Goal: Information Seeking & Learning: Learn about a topic

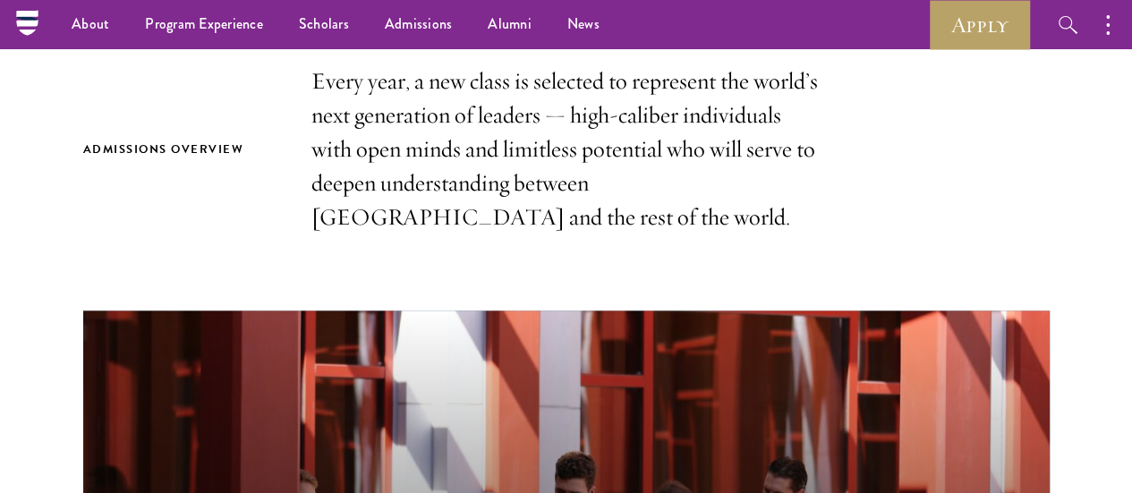
scroll to position [537, 0]
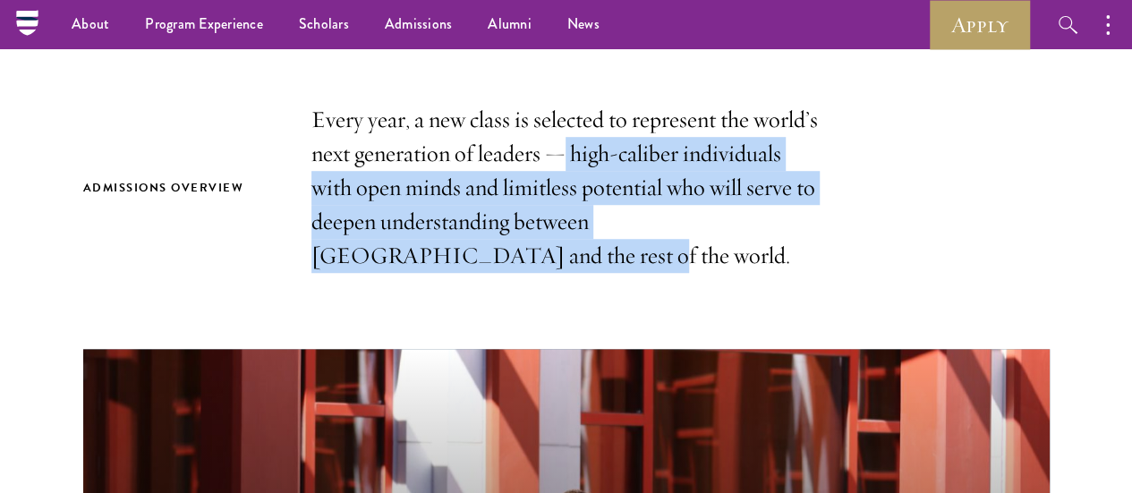
drag, startPoint x: 688, startPoint y: 151, endPoint x: 732, endPoint y: 259, distance: 116.8
click at [732, 259] on p "Every year, a new class is selected to represent the world’s next generation of…" at bounding box center [566, 188] width 510 height 170
copy p "high-caliber individuals with open minds and limitless potential who will serve…"
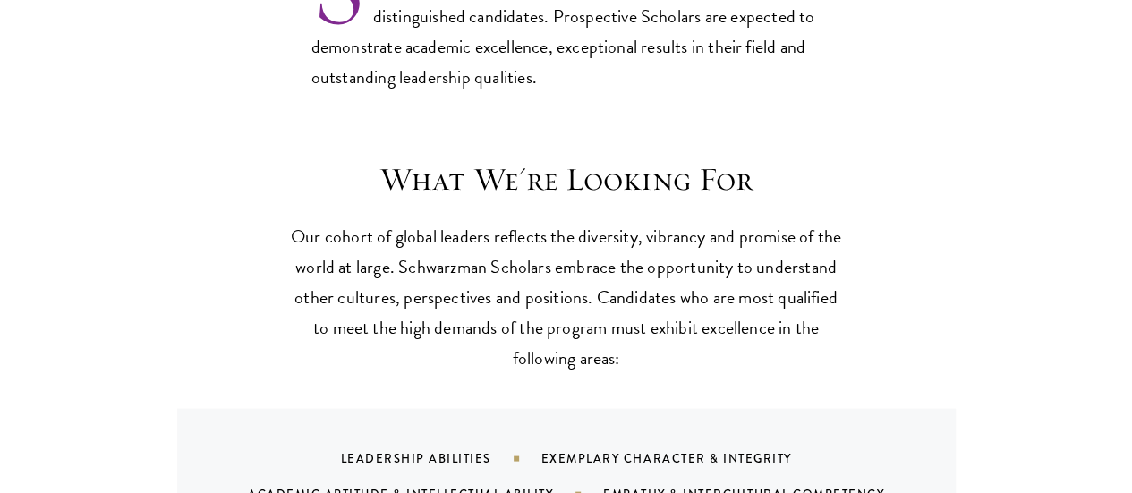
scroll to position [1700, 0]
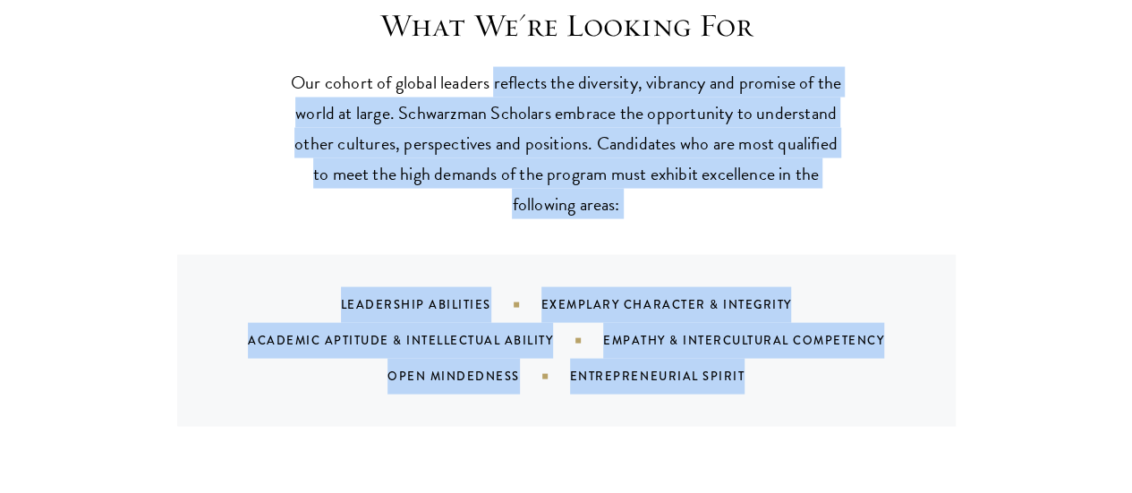
drag, startPoint x: 544, startPoint y: 52, endPoint x: 816, endPoint y: 332, distance: 390.4
click at [816, 332] on div "What We're Looking For Our cohort of global leaders reflects the diversity, vib…" at bounding box center [566, 216] width 966 height 420
copy div "reflects the diversity, vibrancy and promise of the world at large. Schwarzman …"
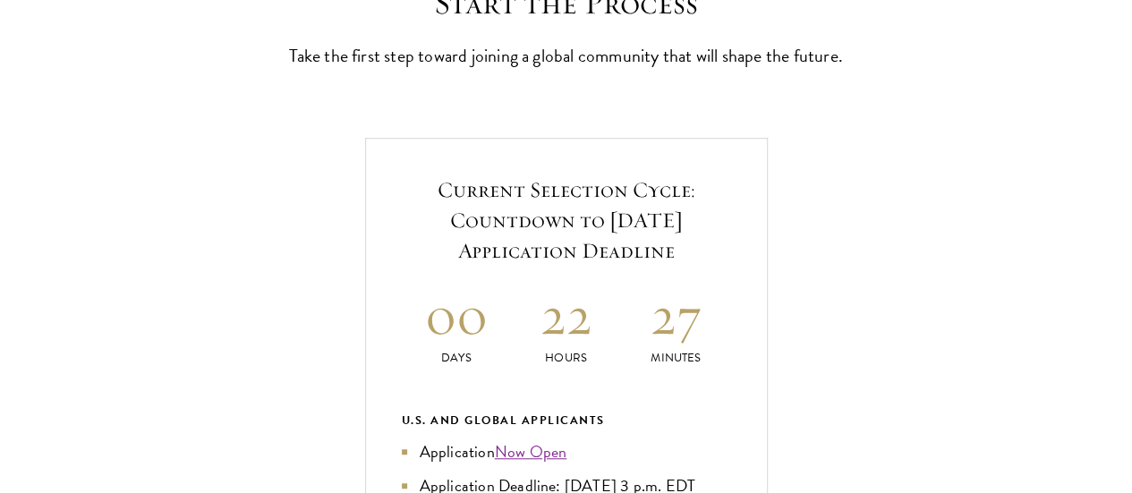
scroll to position [626, 0]
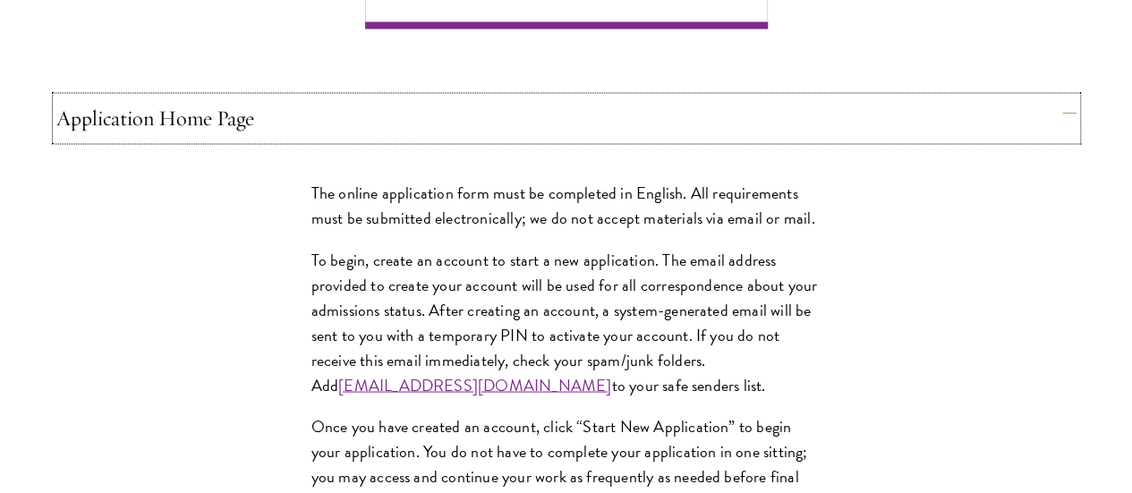
scroll to position [1700, 0]
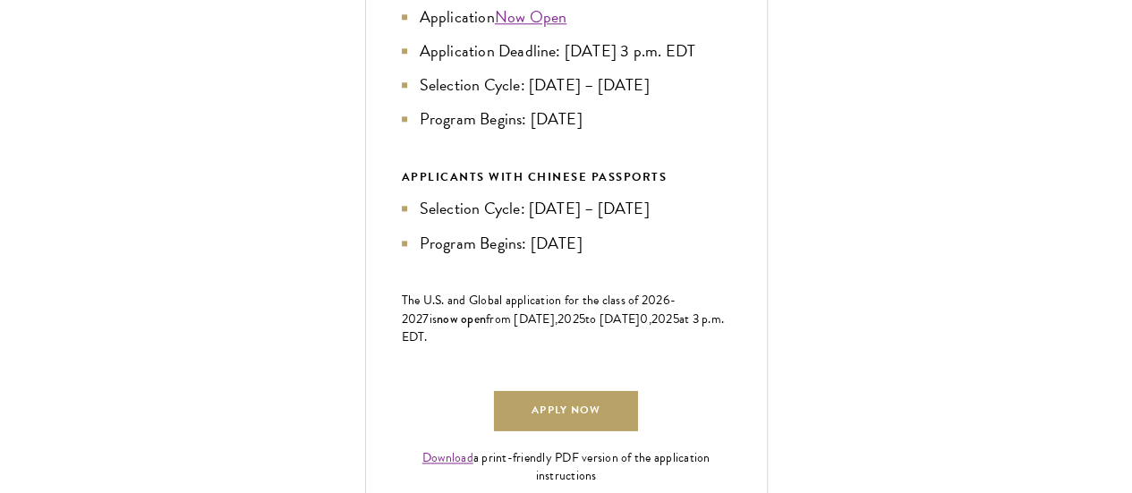
scroll to position [1240, 0]
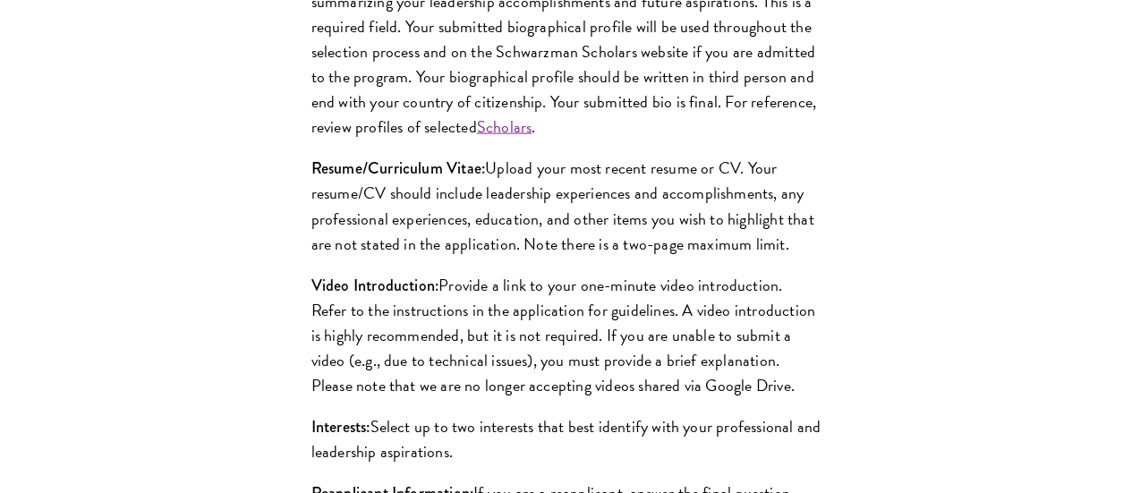
scroll to position [1866, 0]
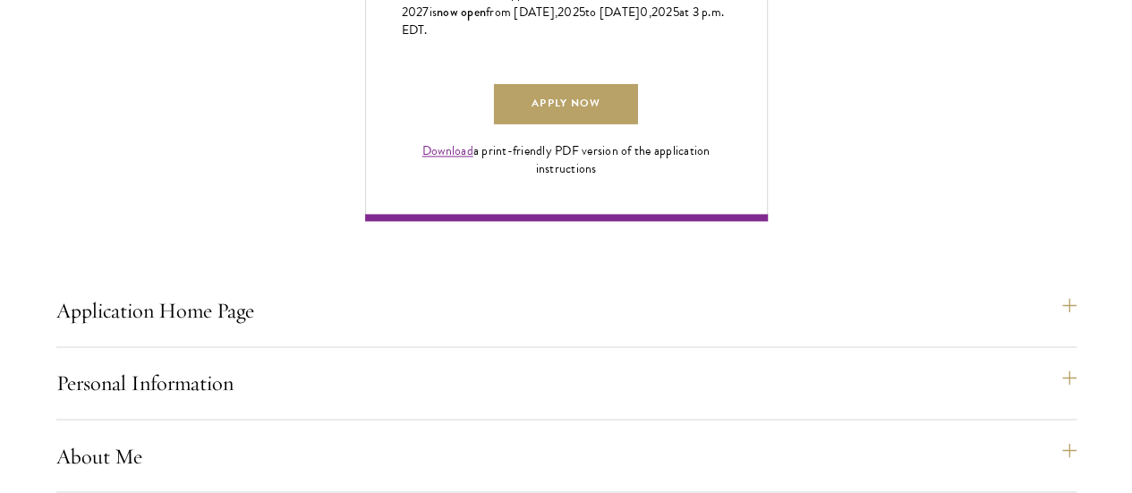
scroll to position [1457, 0]
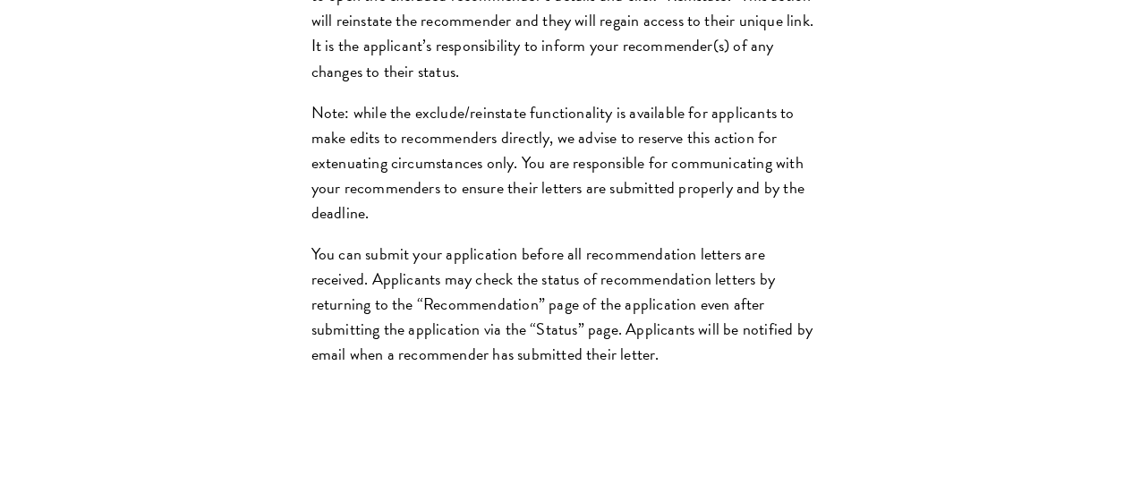
scroll to position [2978, 0]
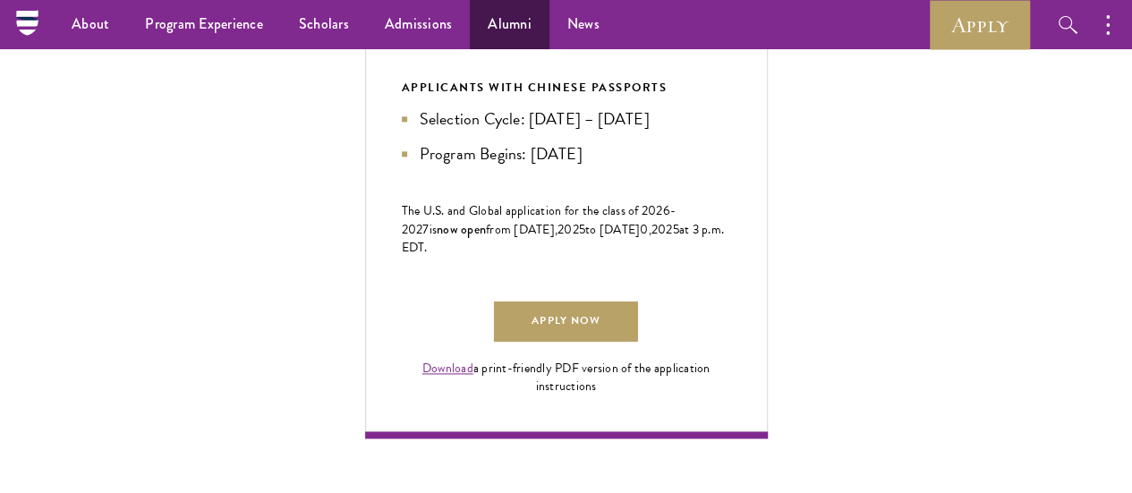
scroll to position [1051, 0]
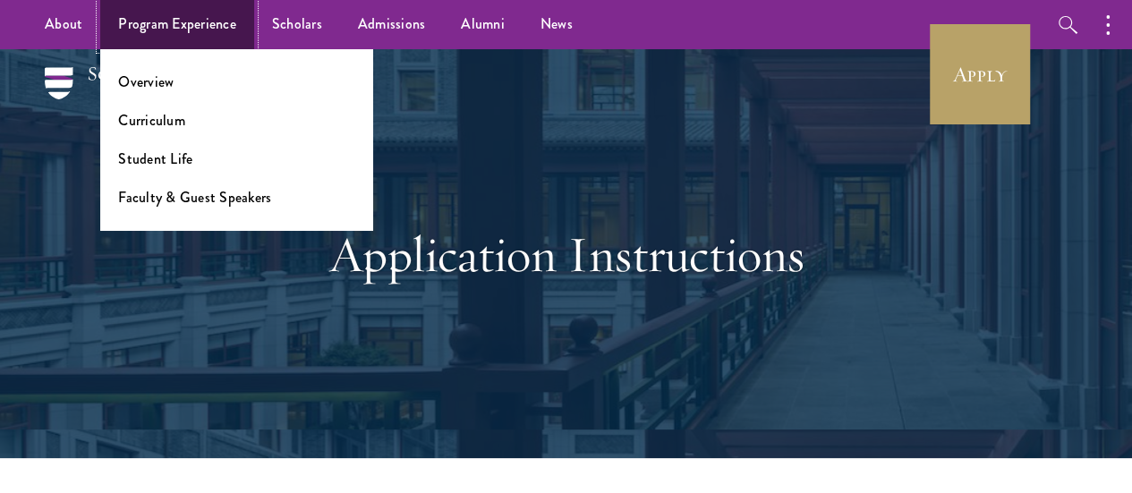
click at [173, 27] on link "Program Experience" at bounding box center [177, 24] width 154 height 49
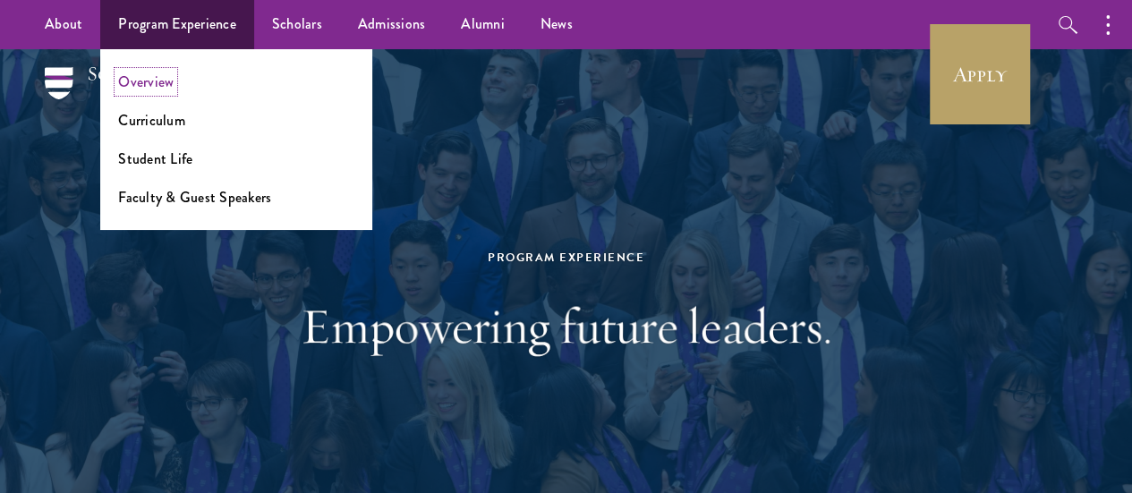
click at [153, 85] on link "Overview" at bounding box center [145, 82] width 55 height 21
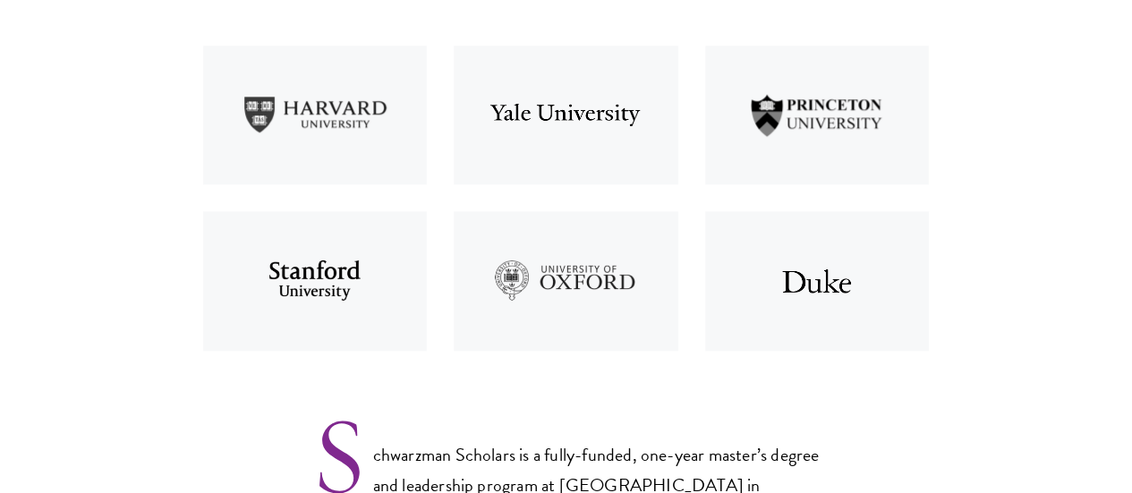
scroll to position [1074, 0]
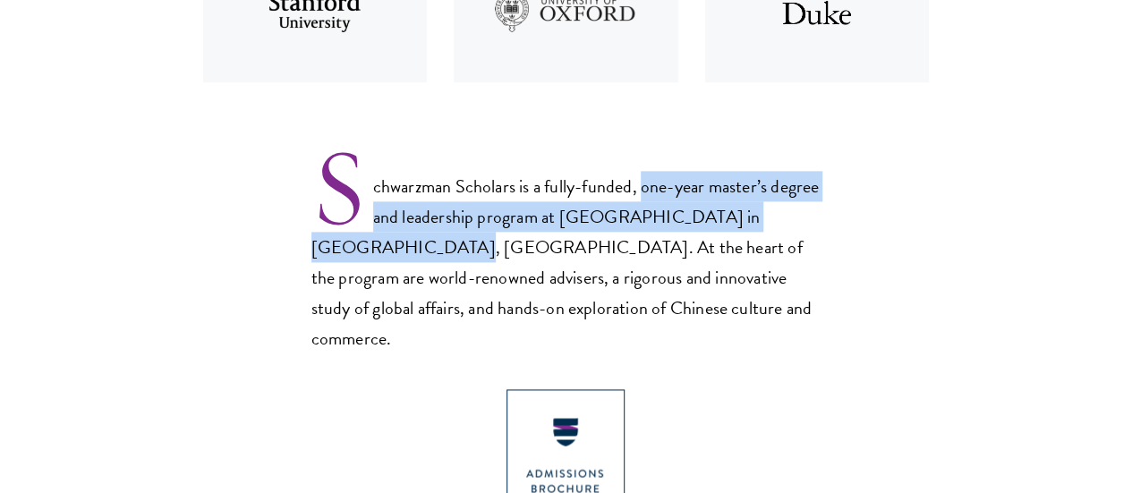
drag, startPoint x: 669, startPoint y: 200, endPoint x: 426, endPoint y: 252, distance: 249.0
click at [426, 252] on p "Schwarzman Scholars is a fully-funded, one-year master’s degree and leadership …" at bounding box center [566, 248] width 510 height 209
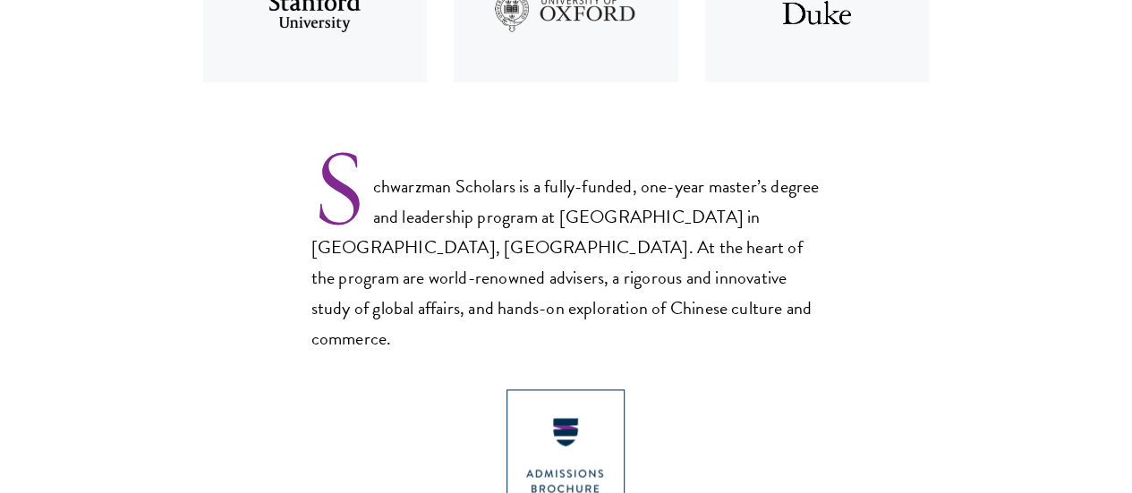
click at [703, 274] on p "Schwarzman Scholars is a fully-funded, one-year master’s degree and leadership …" at bounding box center [566, 248] width 510 height 209
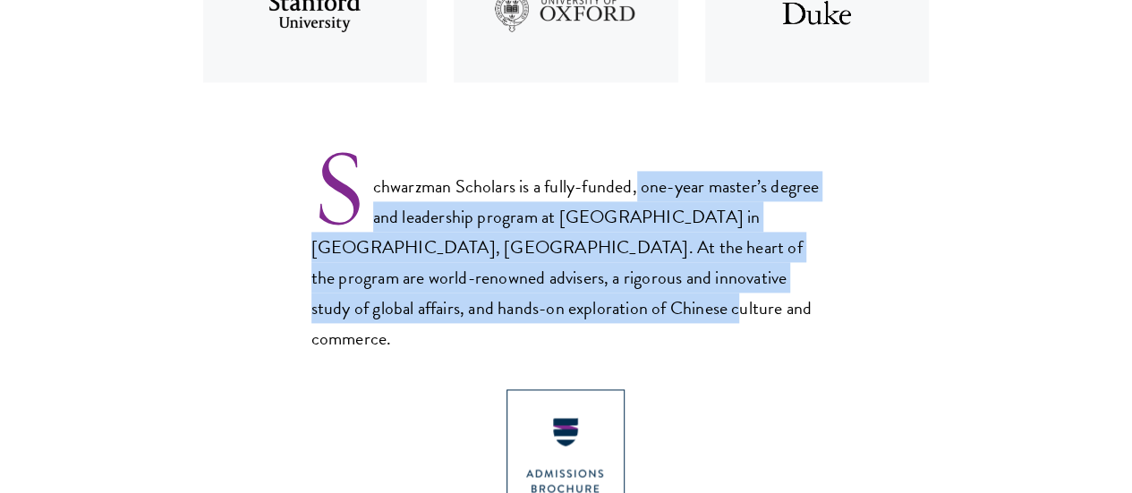
drag, startPoint x: 667, startPoint y: 193, endPoint x: 752, endPoint y: 323, distance: 154.6
click at [752, 323] on p "Schwarzman Scholars is a fully-funded, one-year master’s degree and leadership …" at bounding box center [566, 248] width 510 height 209
copy p "one-year master’s degree and leadership program at [GEOGRAPHIC_DATA] in [GEOGRA…"
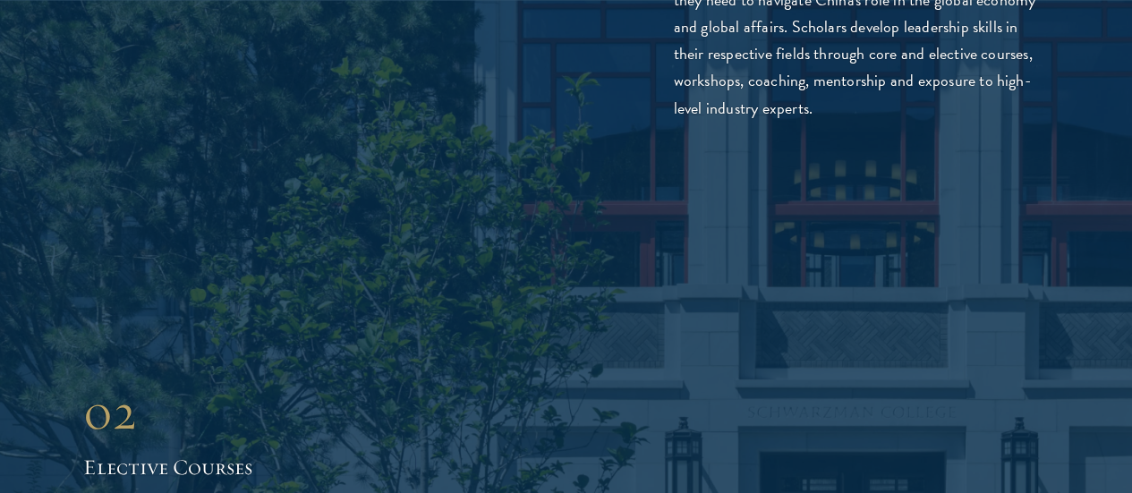
scroll to position [3221, 0]
